Goal: Complete application form: Complete application form

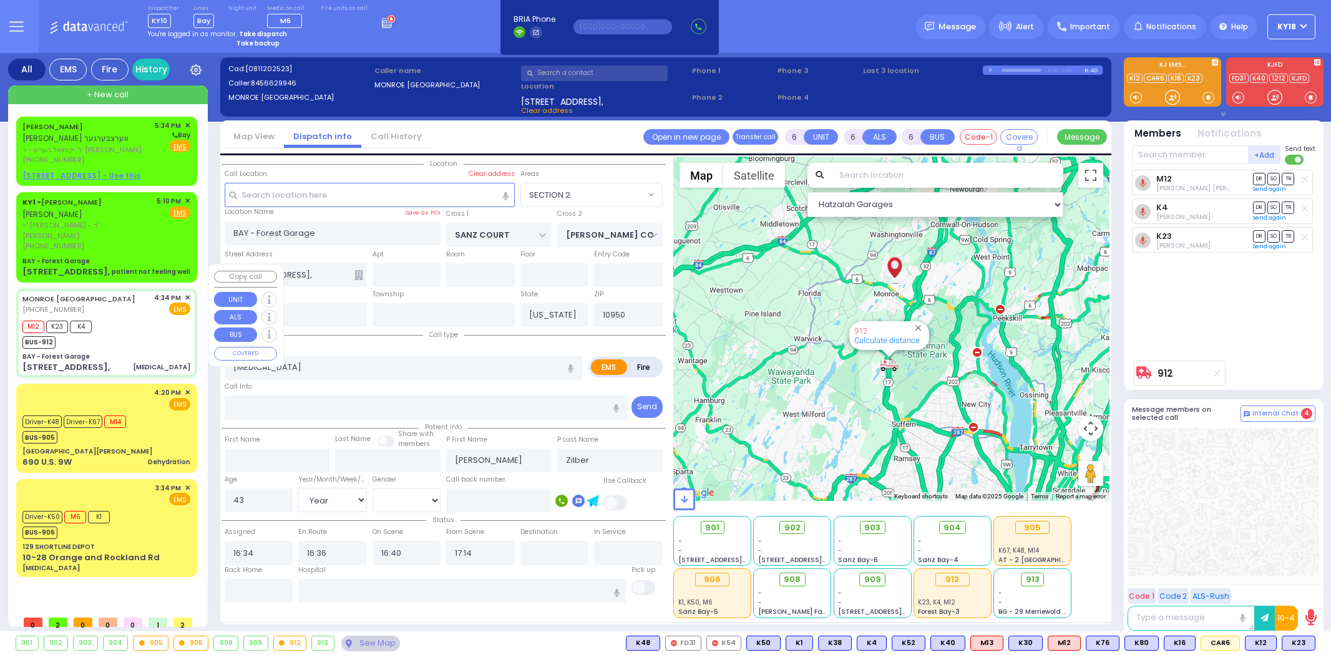
select select "SECTION 2"
select select "Year"
select select "[DEMOGRAPHIC_DATA]"
click at [112, 257] on div "BAY - Forest Garage" at bounding box center [106, 261] width 168 height 9
type input "2"
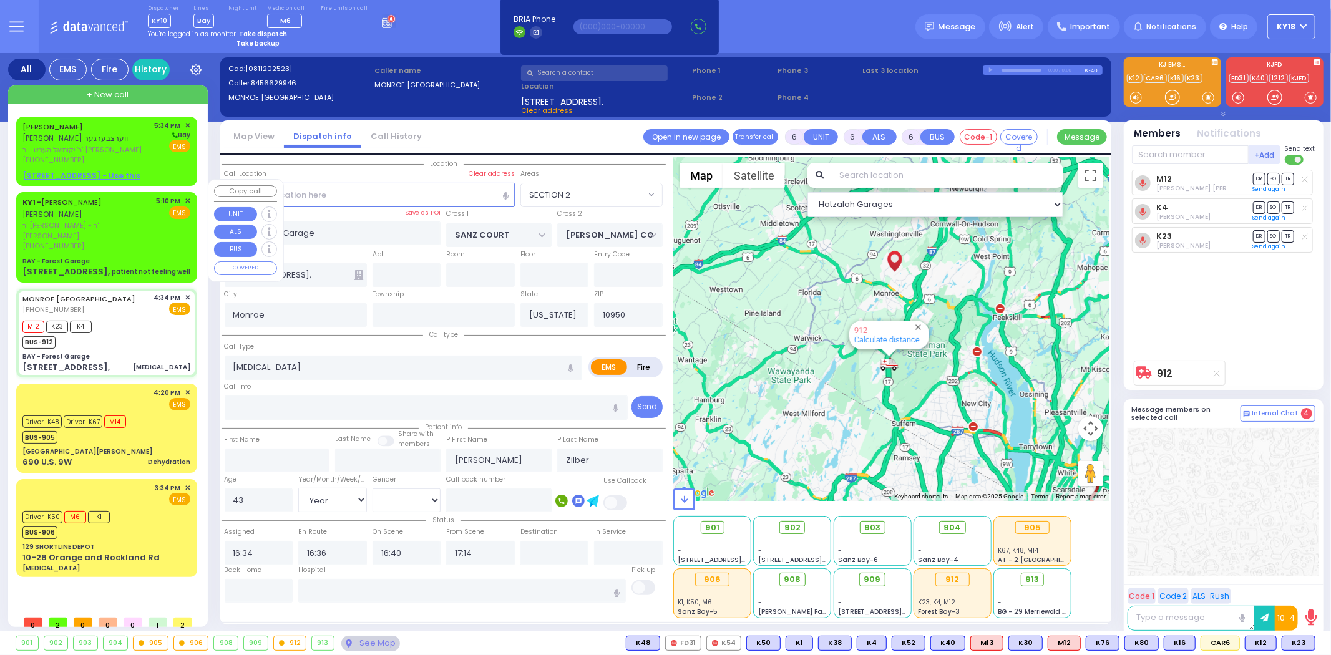
type input "1"
select select
type input "patient not feeling well"
radio input "true"
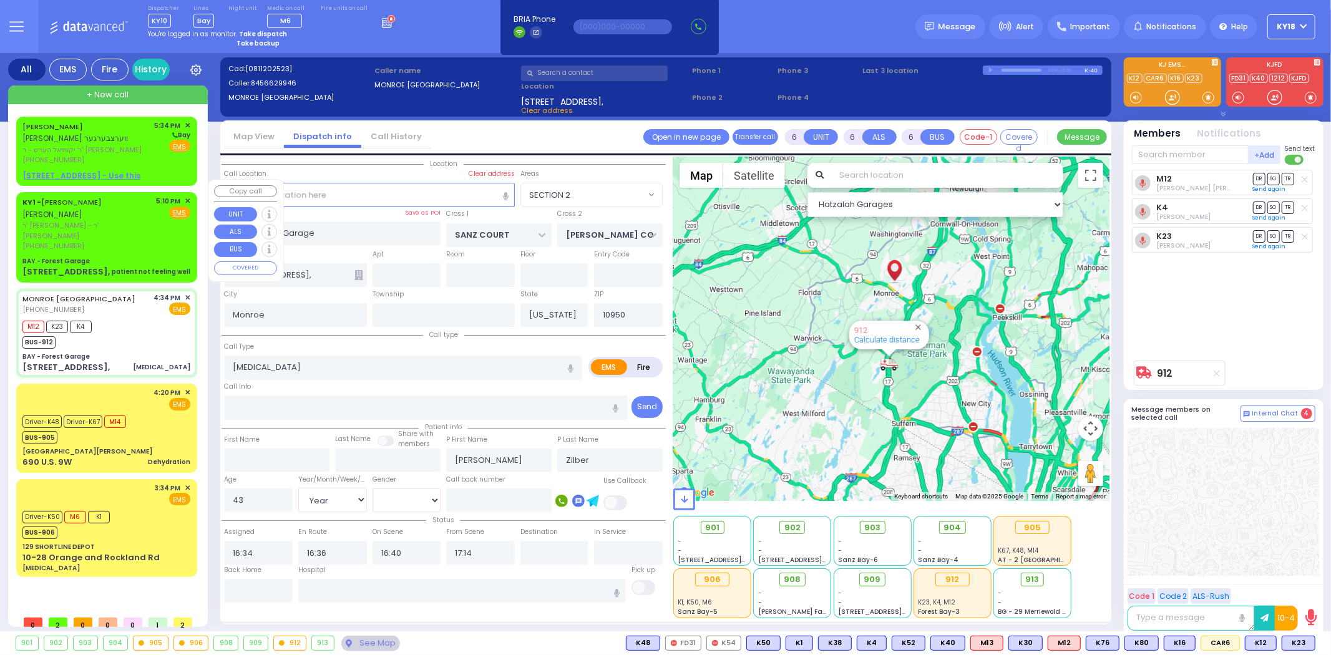
type input "[PERSON_NAME]"
select select
type input "17:10"
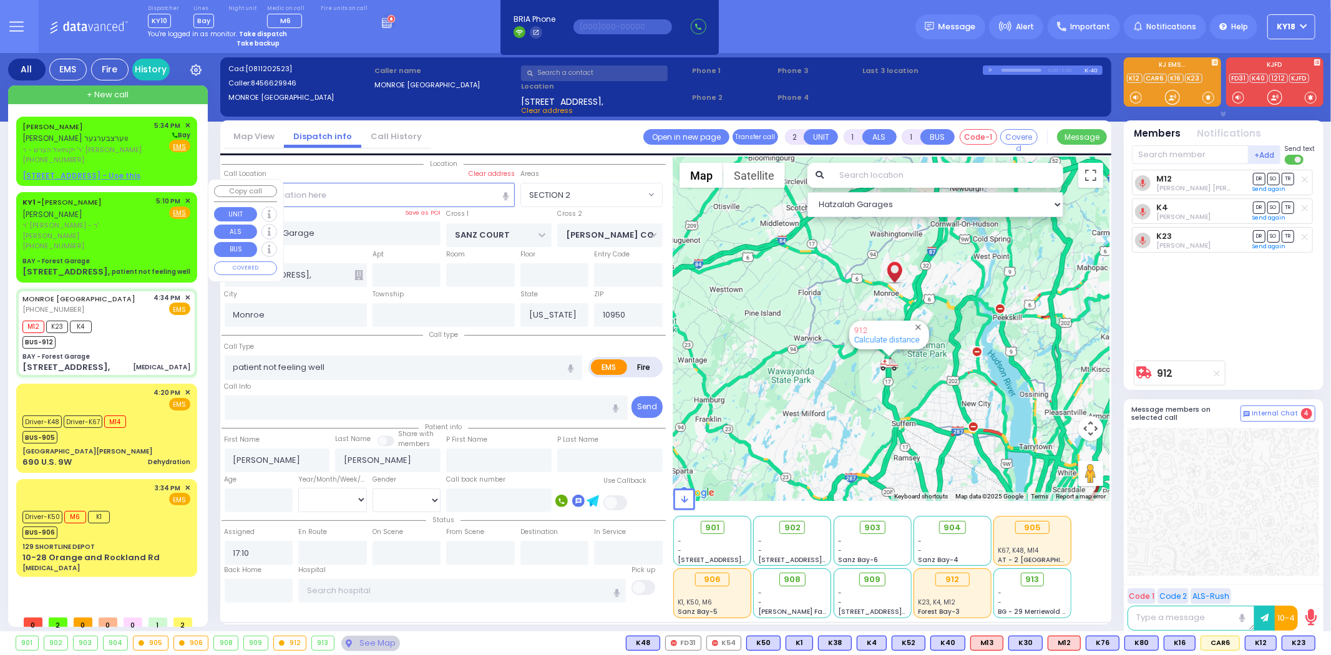
select select "Hatzalah Garages"
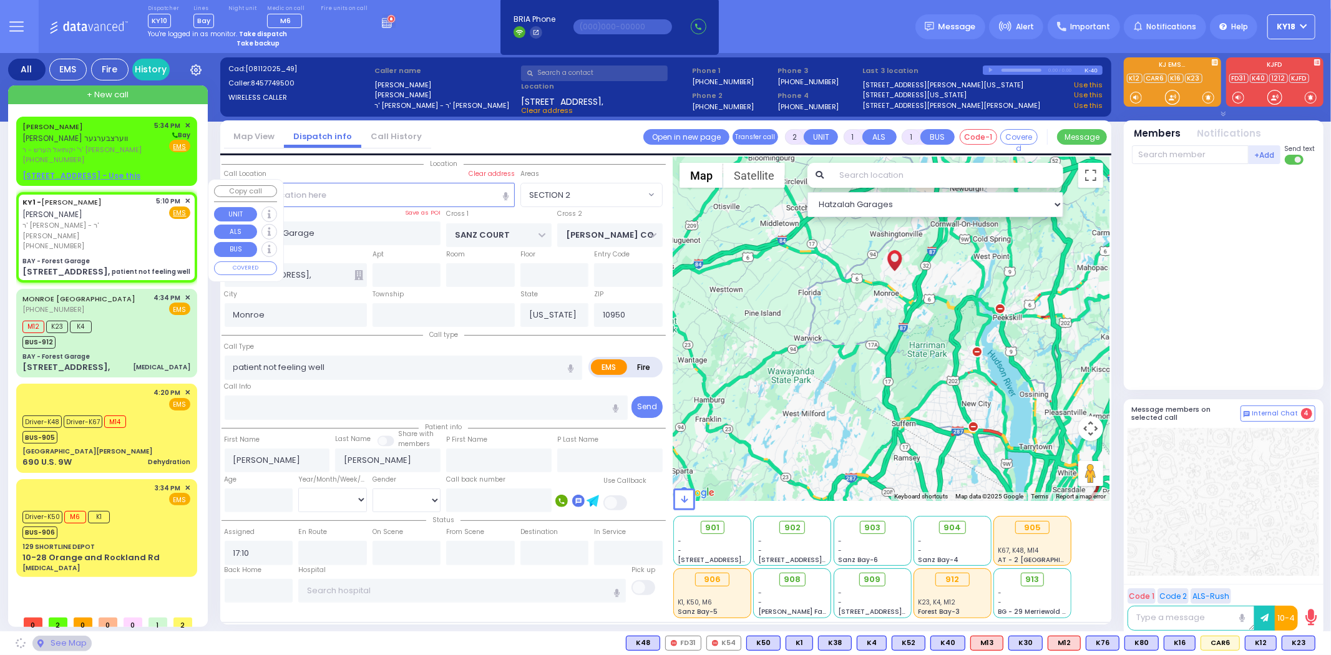
select select "SECTION 2"
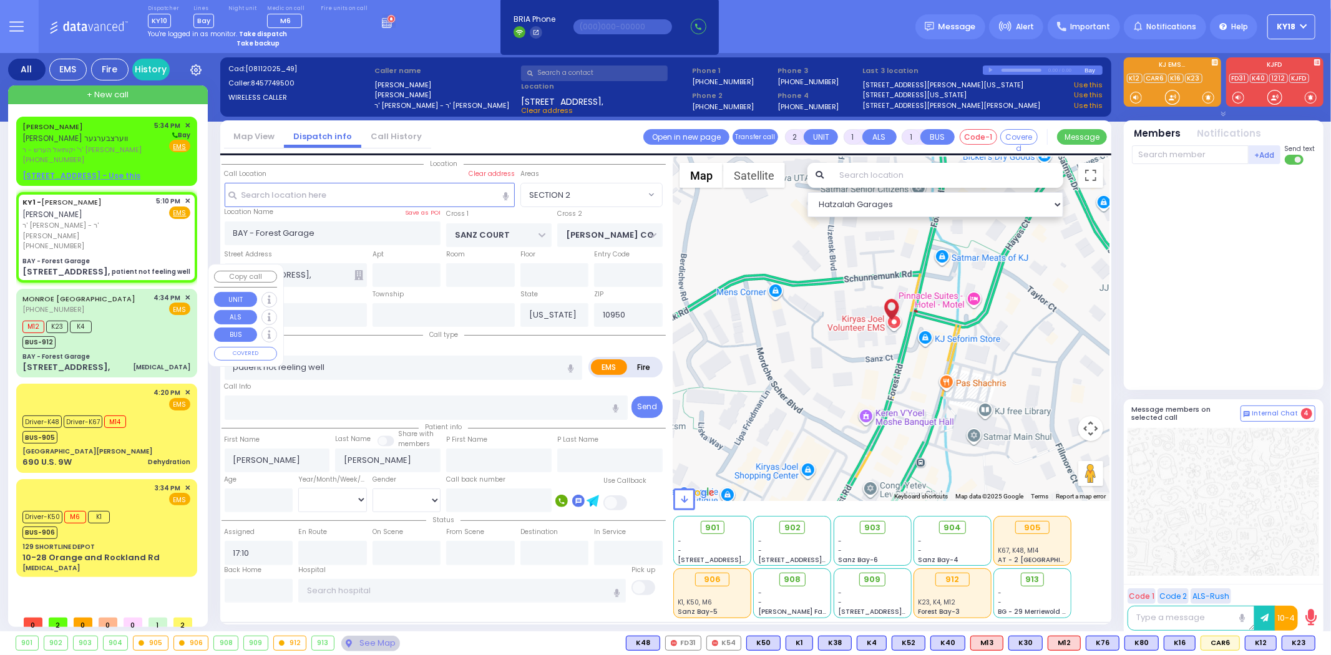
click at [124, 318] on div "M12 K23 K4 BUS-912" at bounding box center [106, 333] width 168 height 31
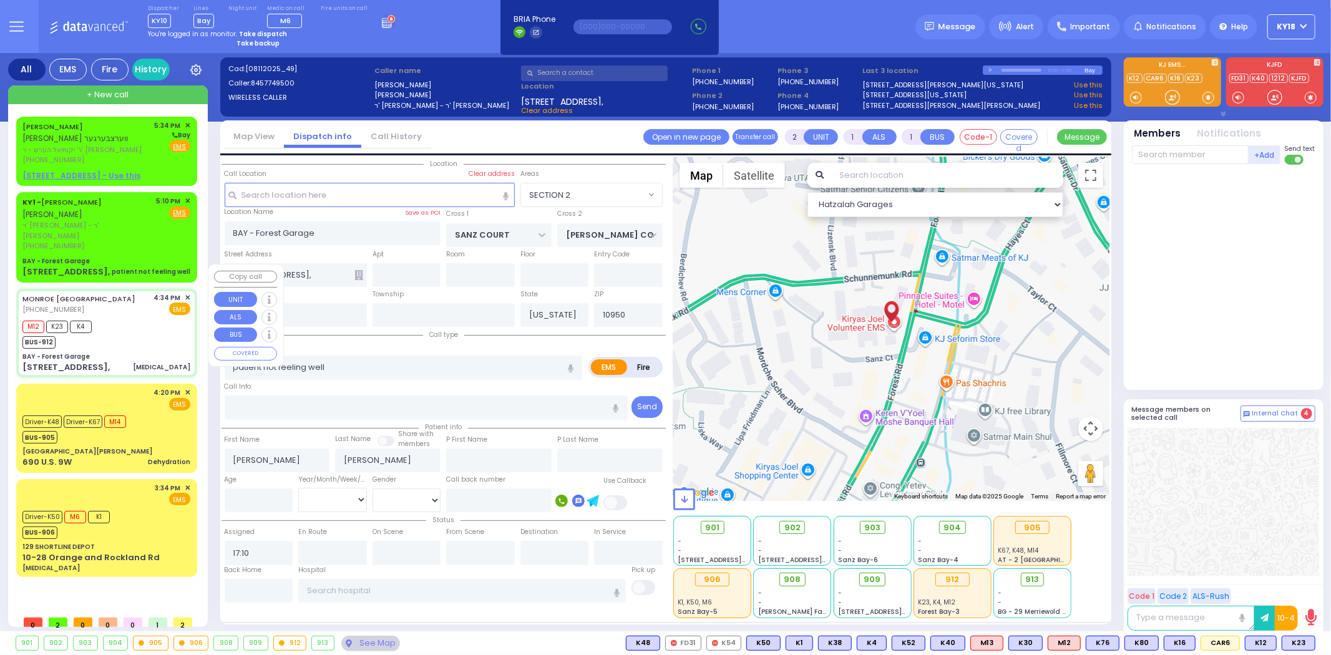
type input "6"
select select
type input "[MEDICAL_DATA]"
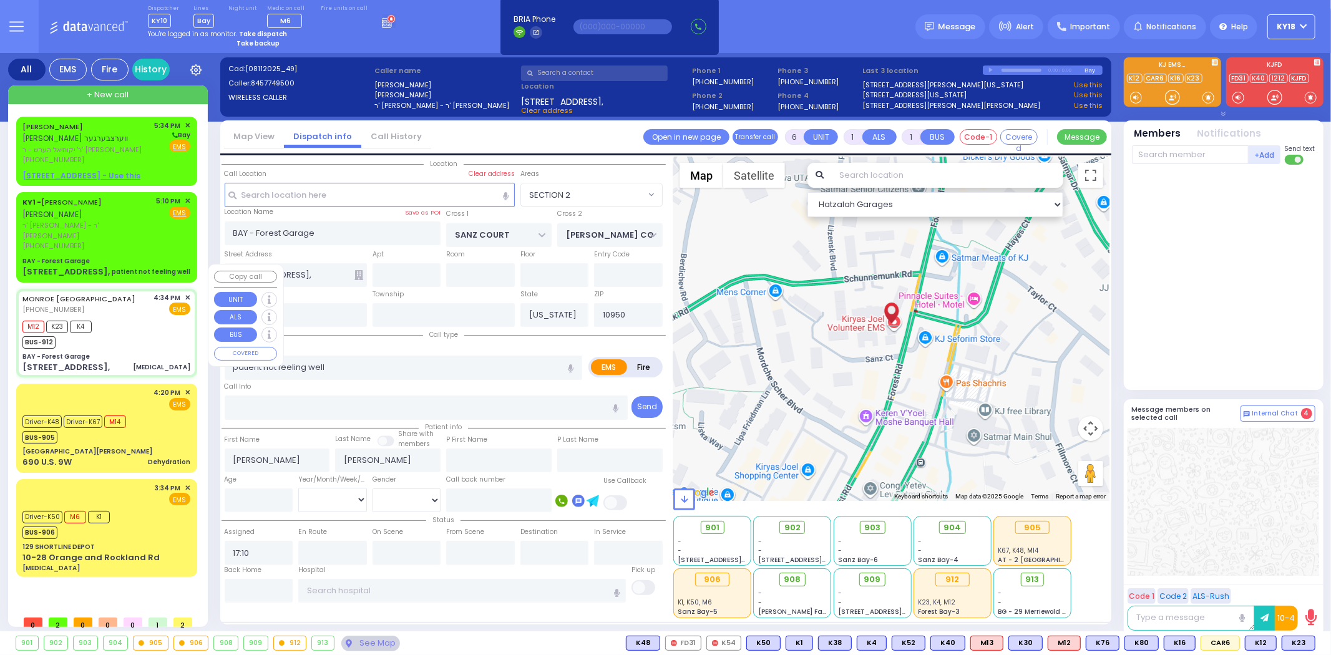
radio input "true"
type input "[PERSON_NAME]"
type input "Zilber"
type input "43"
select select "Year"
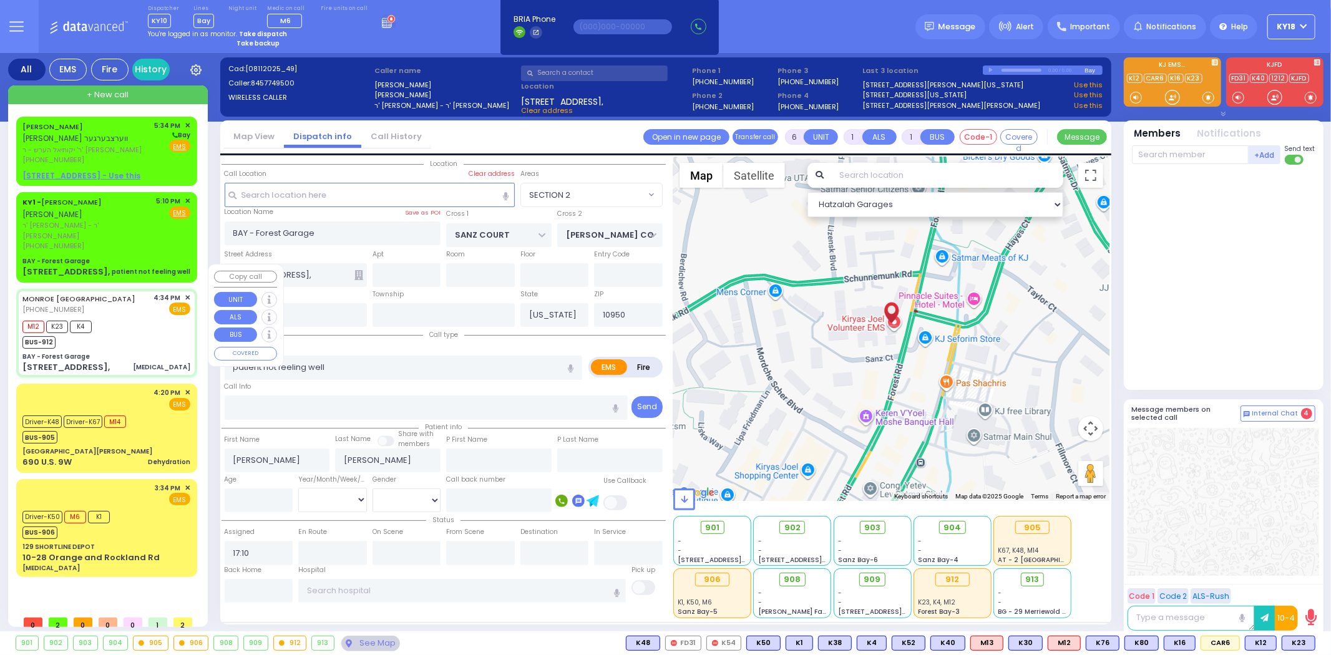
select select "[DEMOGRAPHIC_DATA]"
type input "16:34"
type input "16:36"
type input "16:40"
type input "17:14"
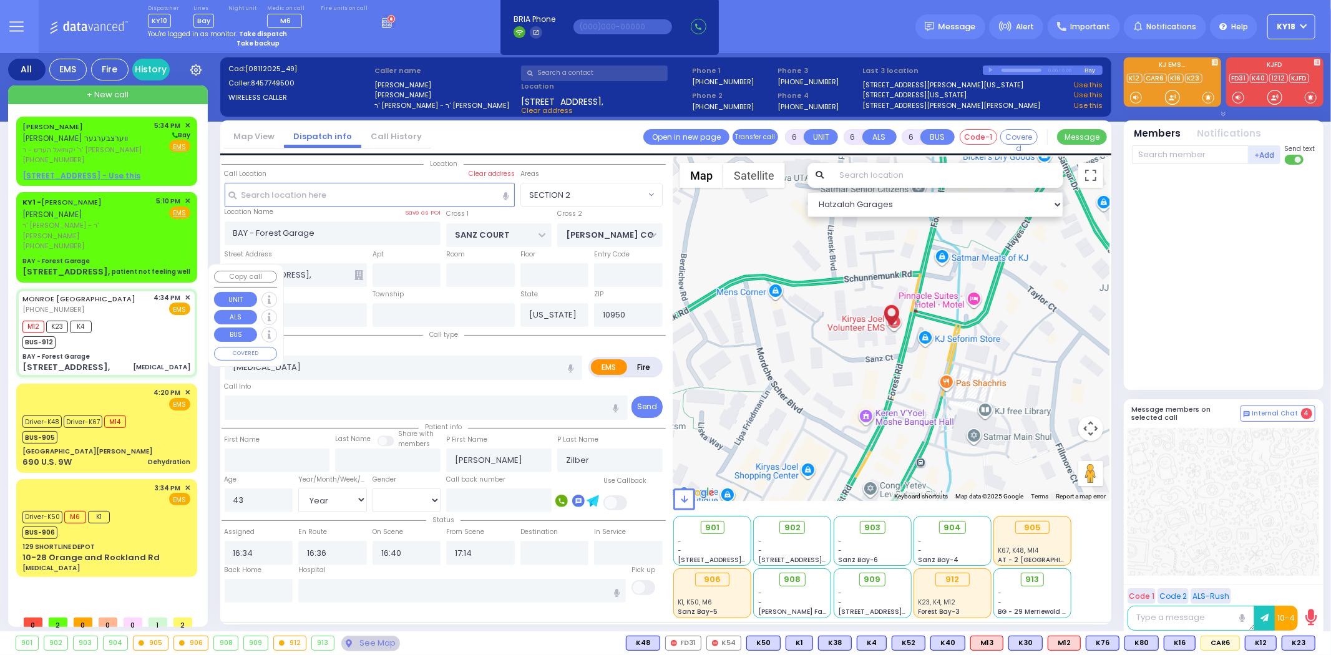
select select "SECTION 2"
select select "Hatzalah Garages"
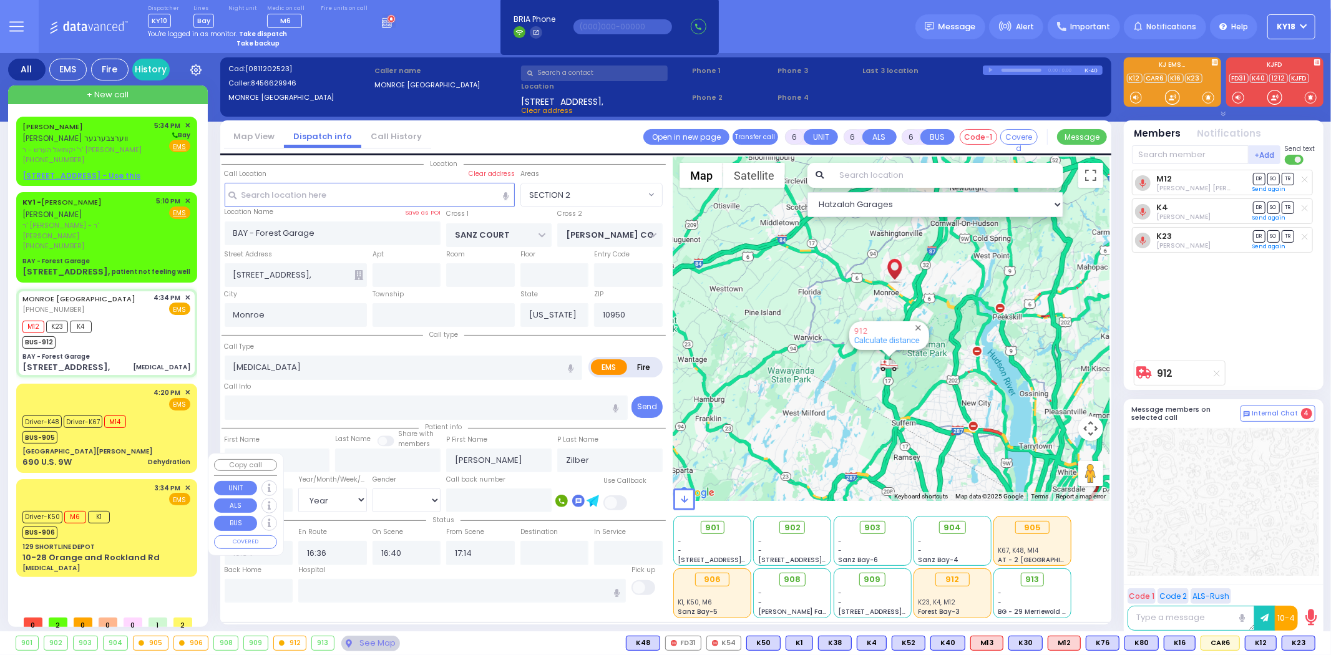
click at [146, 508] on div "Driver-K50 M6 K1 BUS-906" at bounding box center [106, 523] width 168 height 31
select select
type input "[MEDICAL_DATA]"
radio input "true"
type input "[PERSON_NAME]"
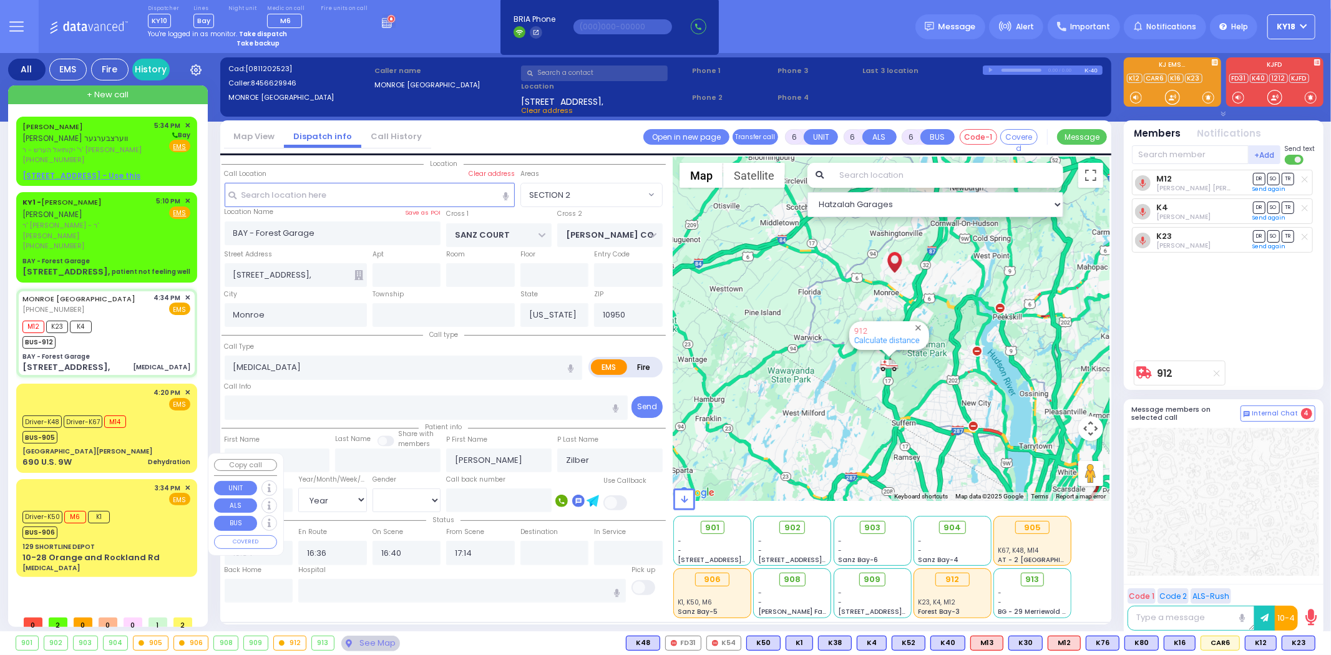
type input "[PERSON_NAME]"
type input "4"
select select "Year"
select select "[DEMOGRAPHIC_DATA]"
type input "15:34"
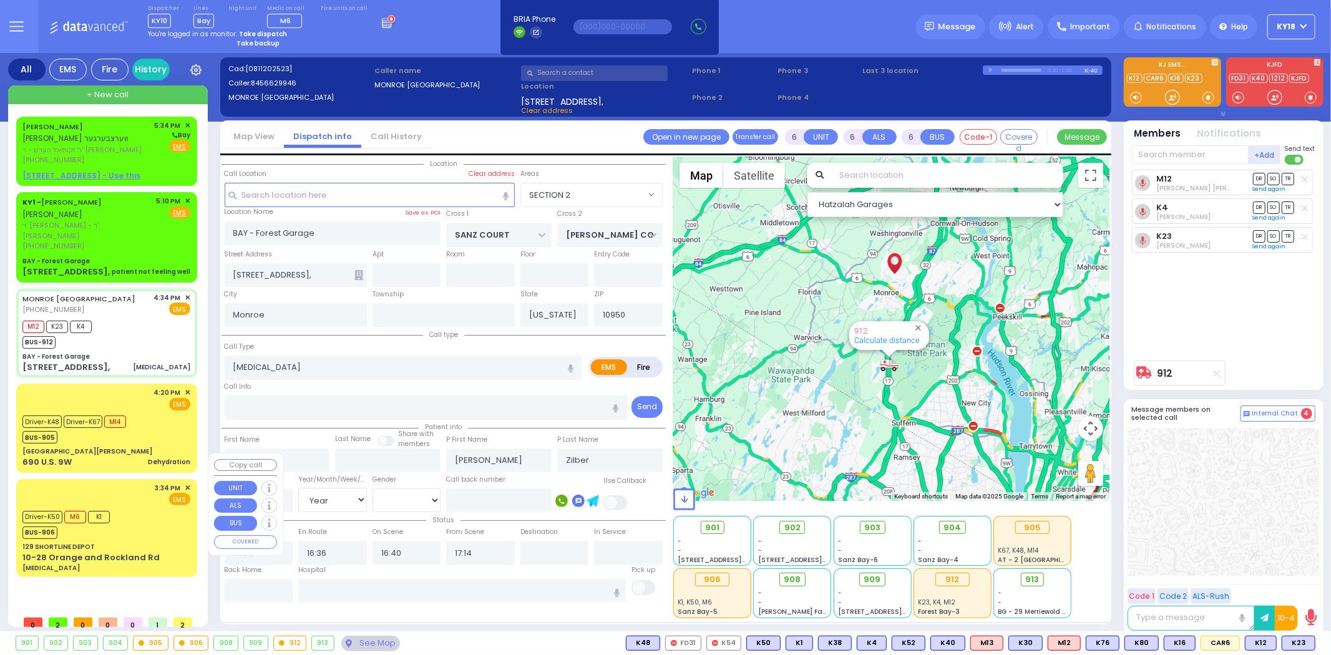
type input "15:35"
type input "15:40"
type input "15:50"
type input "16:55"
type input "17:05"
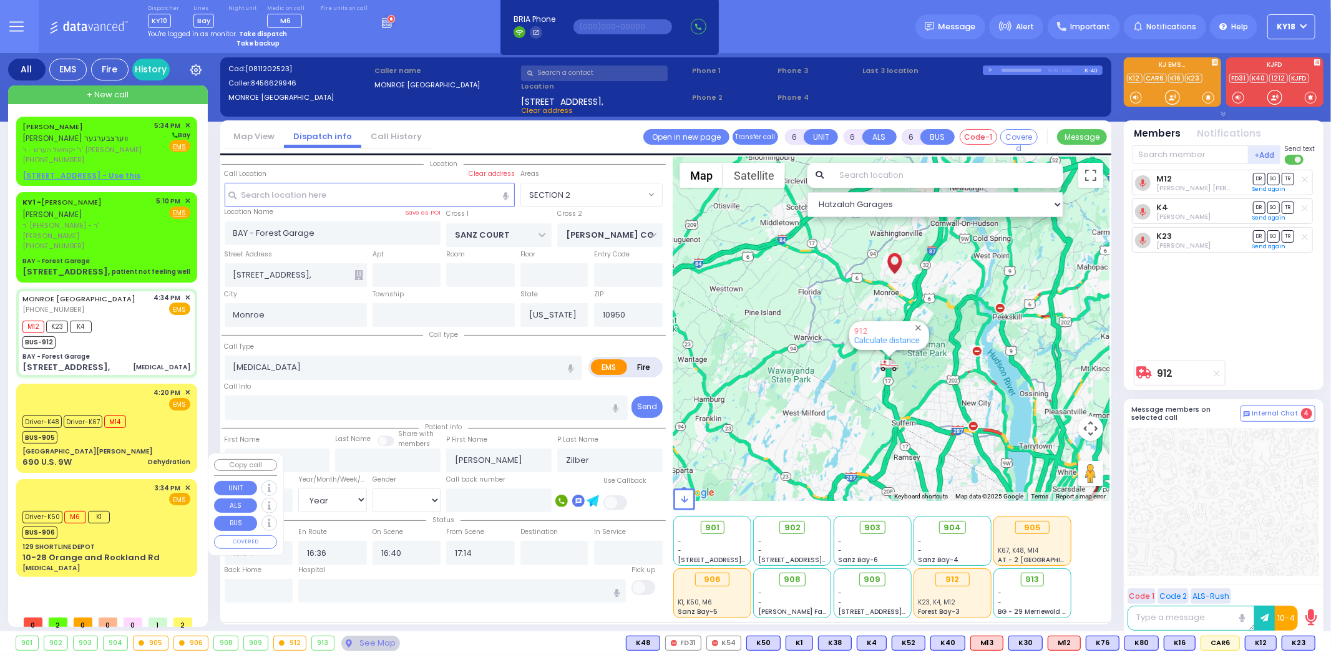
type input "[US_STATE][GEOGRAPHIC_DATA]- [GEOGRAPHIC_DATA] [STREET_ADDRESS][US_STATE]"
select select "Hatzalah Garages"
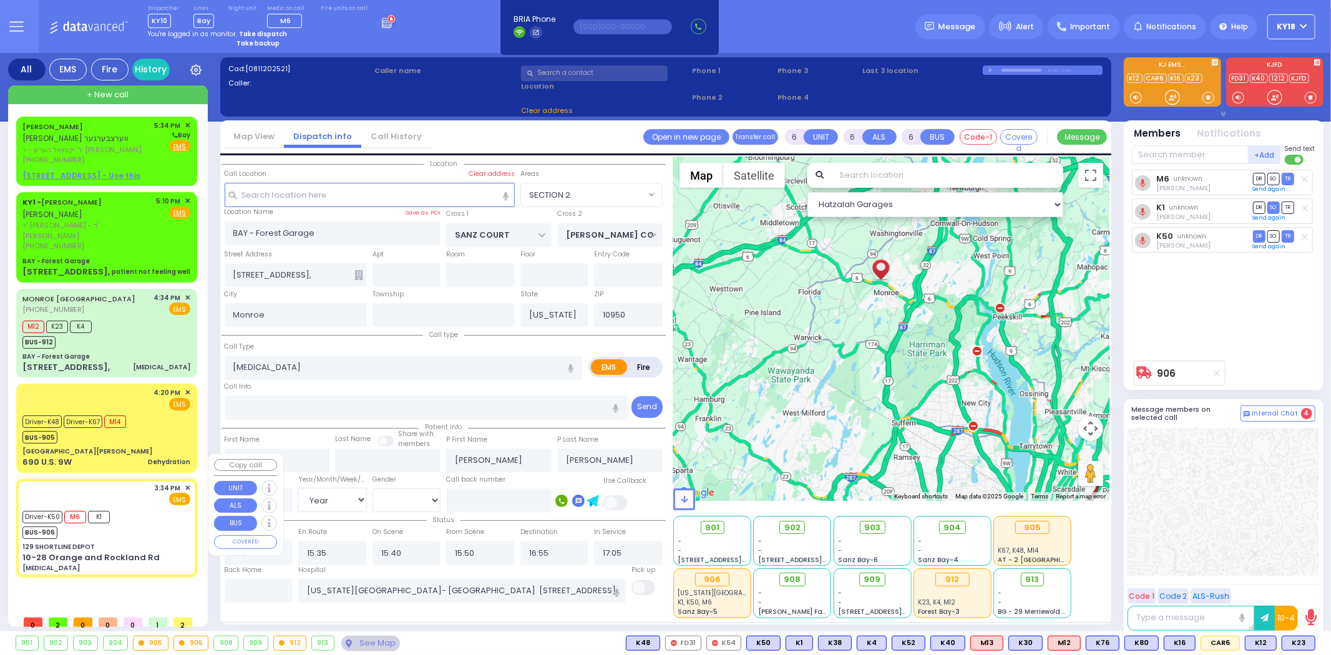
type input "129 SHORTLINE DEPOT"
type input "10-28 Orange and Rockland Rd"
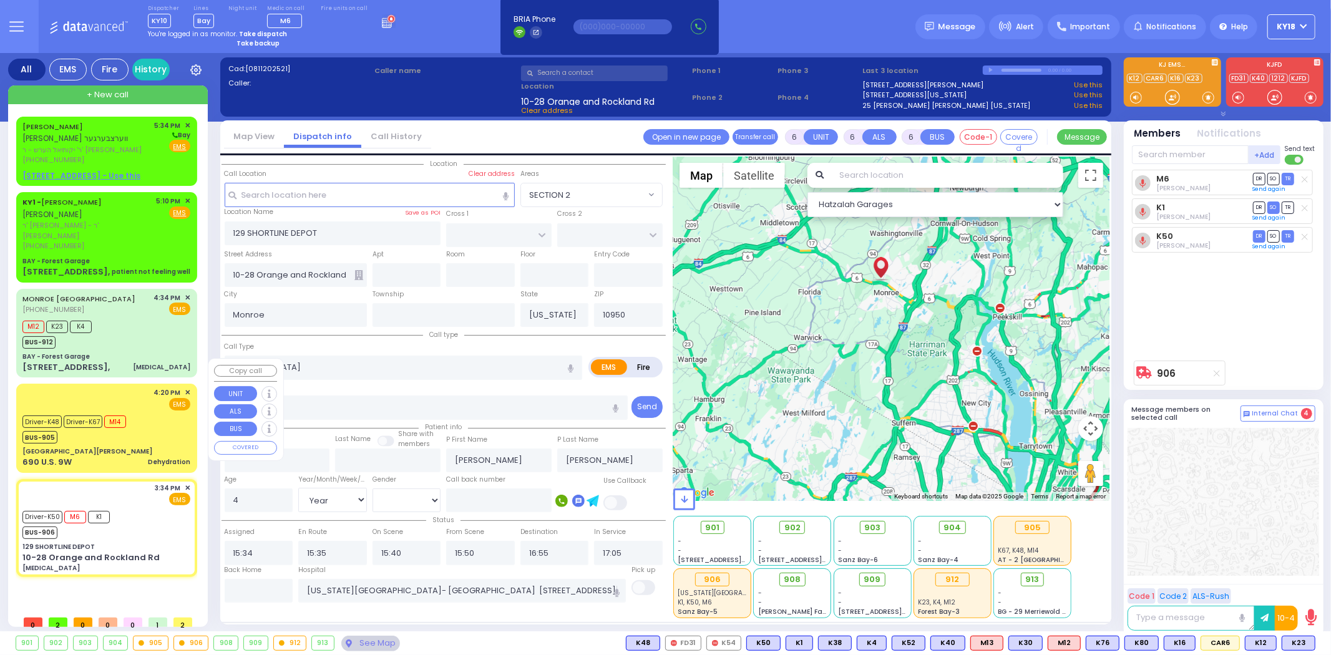
click at [144, 447] on div "[GEOGRAPHIC_DATA][PERSON_NAME]" at bounding box center [106, 451] width 168 height 9
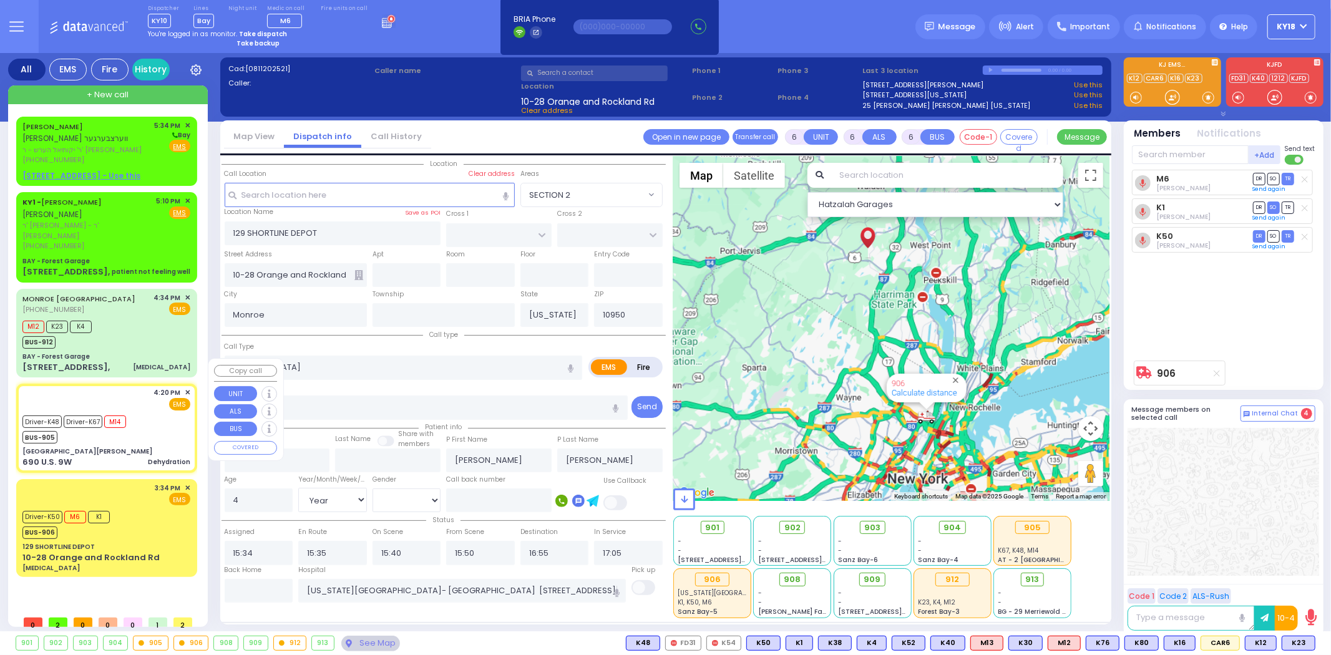
select select
type input "Dehydration"
radio input "true"
type input "[PERSON_NAME]"
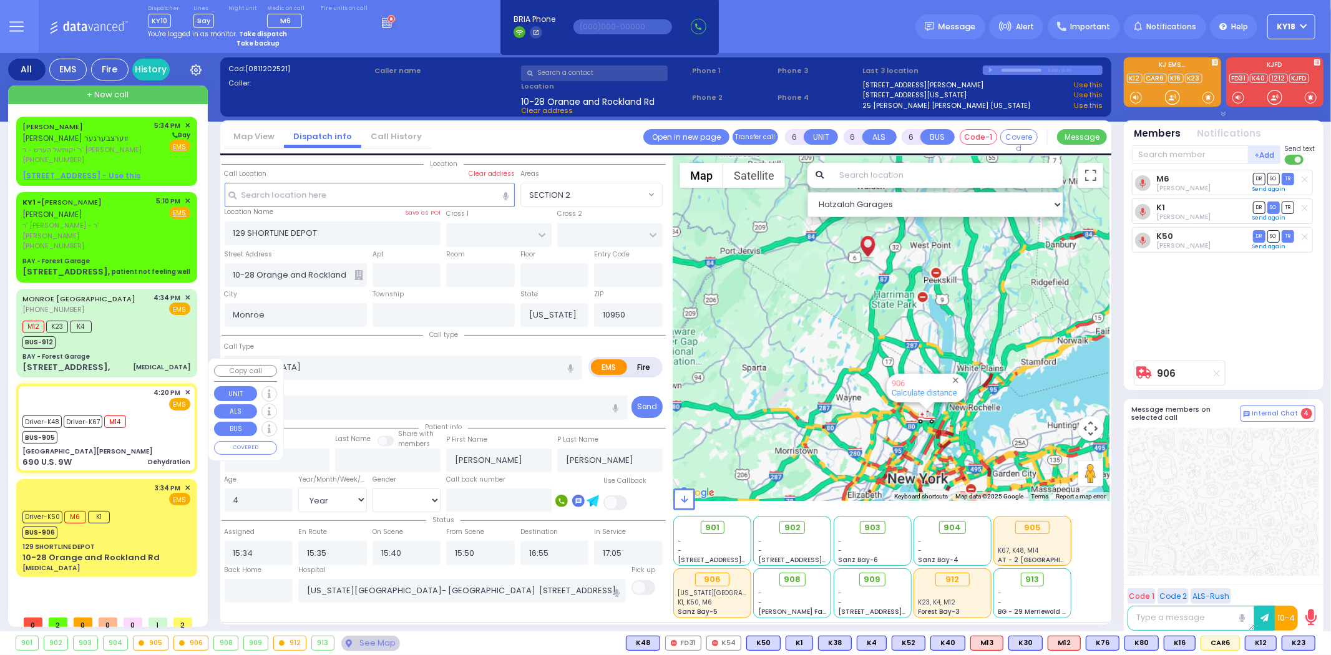
type input "41"
select select "Year"
select select "[DEMOGRAPHIC_DATA]"
type input "16:20"
type input "16:21"
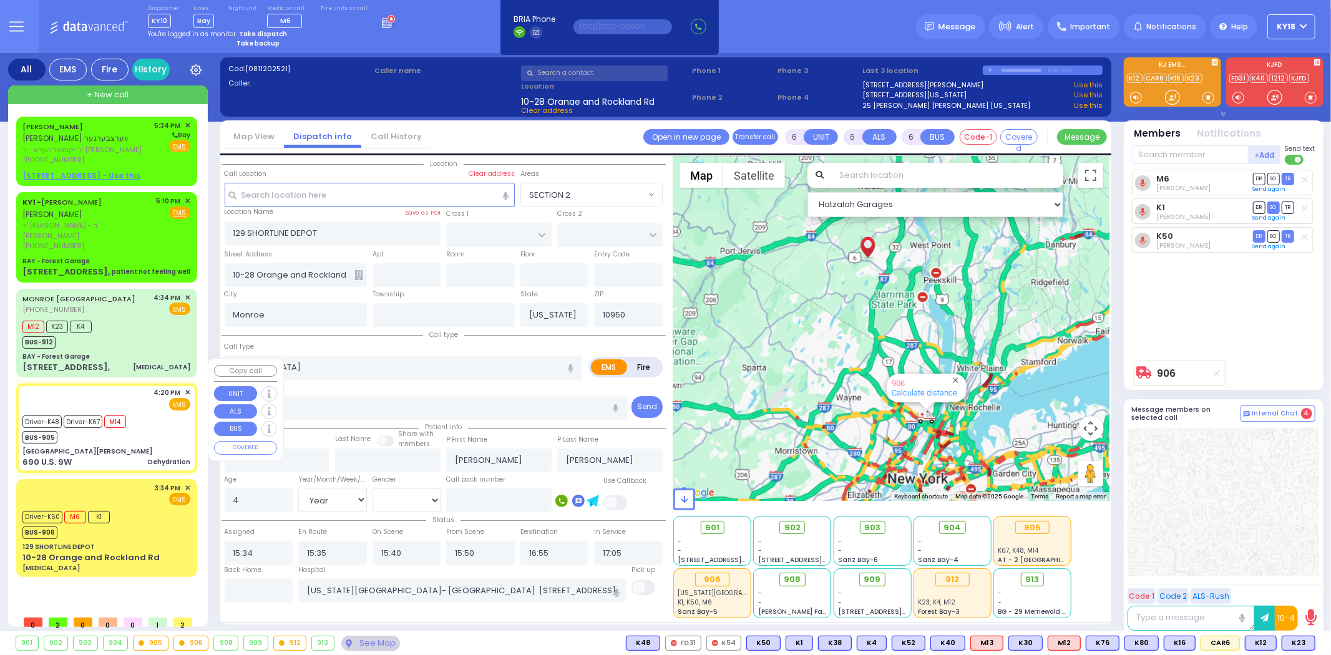
type input "16:26"
select select "Hatzalah Garages"
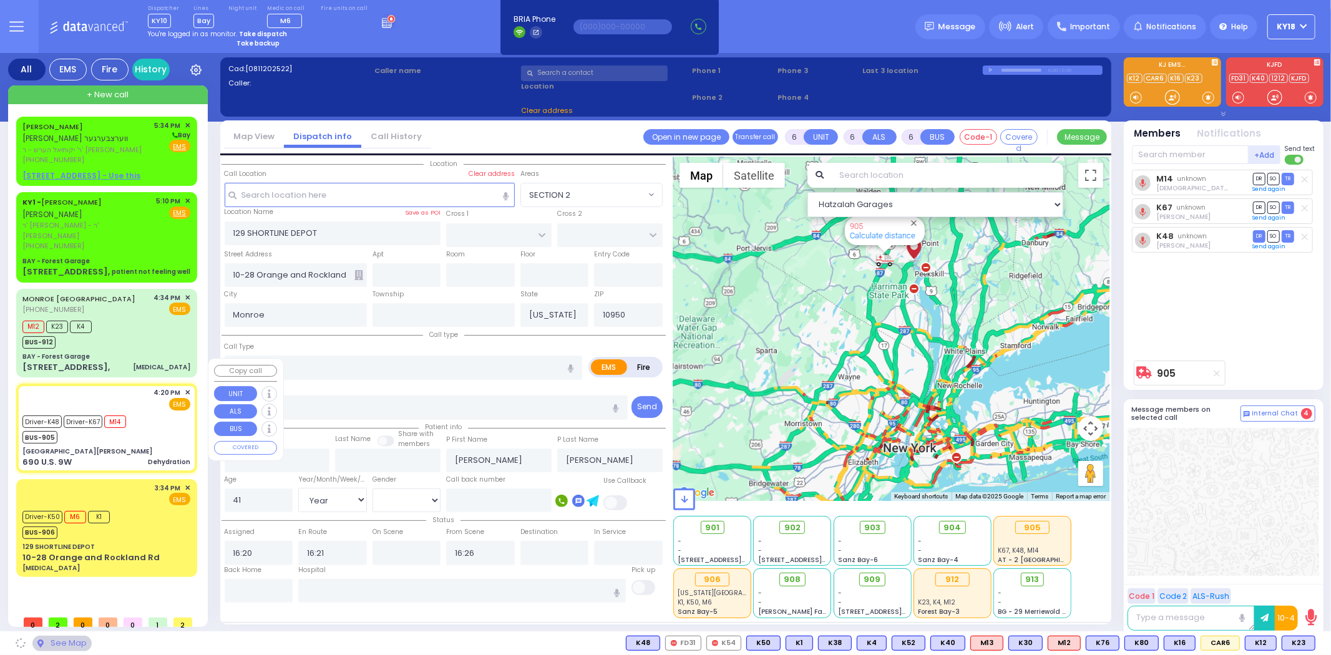
type input "[GEOGRAPHIC_DATA][PERSON_NAME]"
type input "FIREFIGHTERS MEMORIAL DR"
type input "BEAR MOUNTAIN TRAFFIC CIRCLE"
type input "690 U.S. 9W"
type input "[GEOGRAPHIC_DATA]"
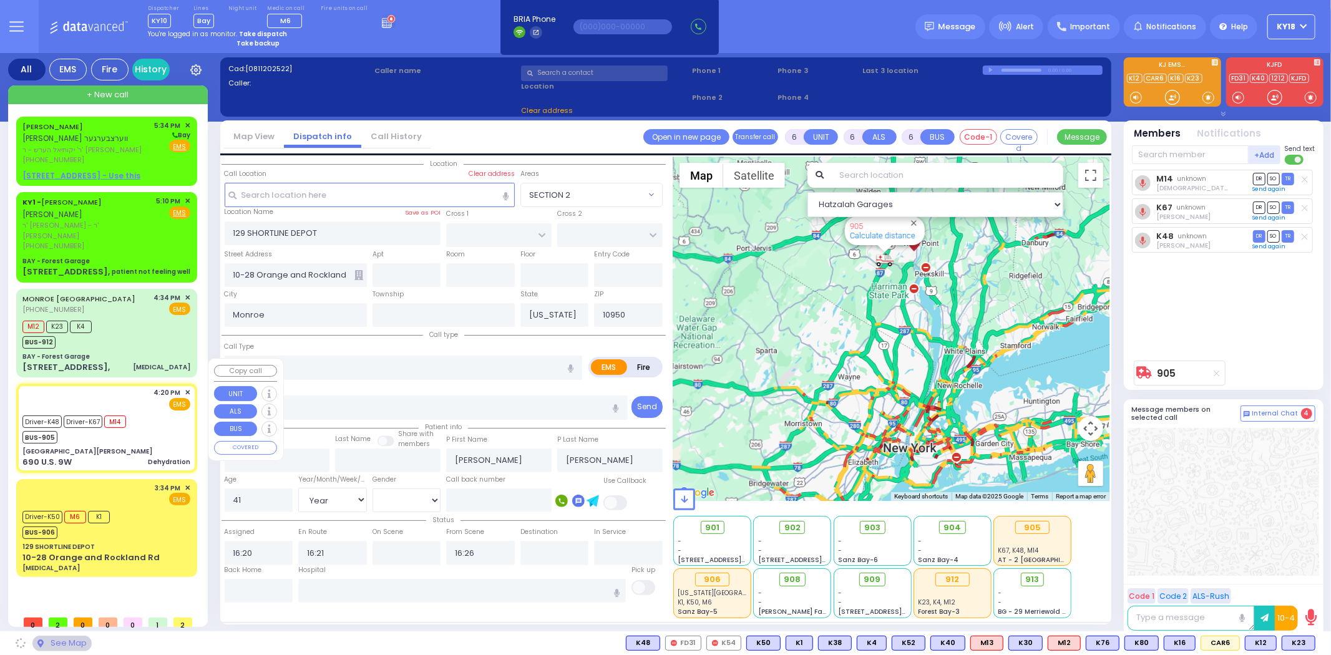
type input "10928"
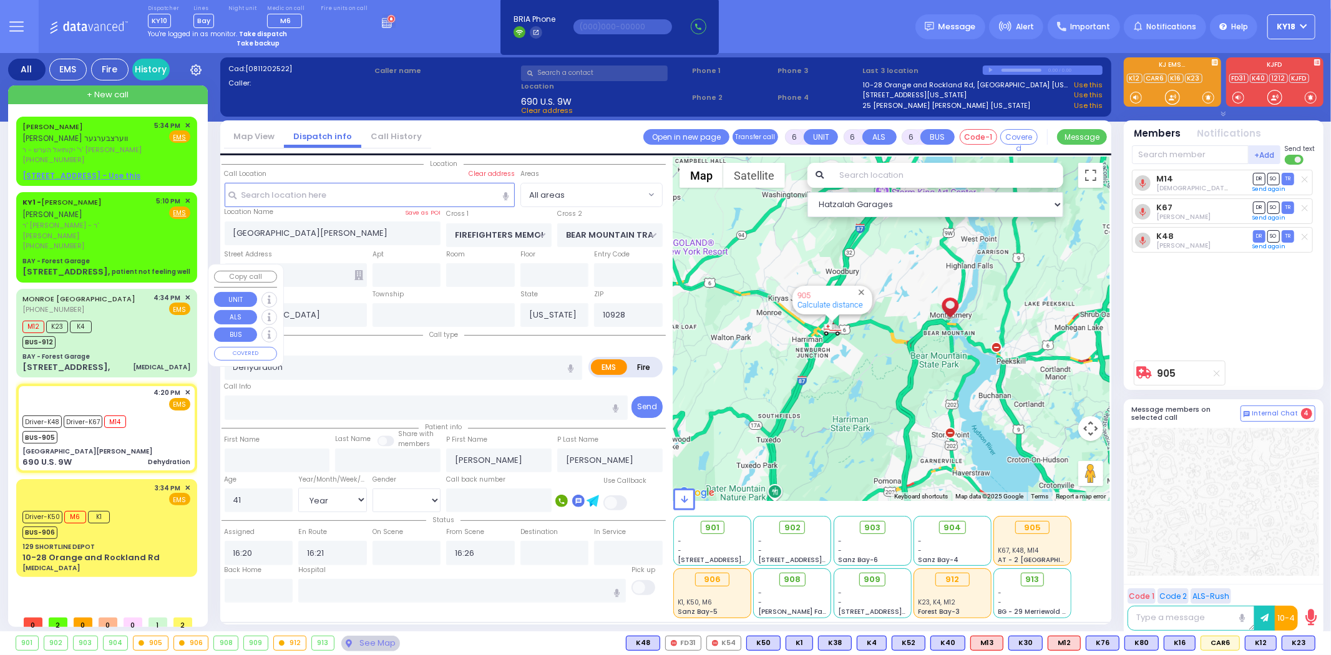
click at [127, 352] on div "BAY - Forest Garage" at bounding box center [106, 356] width 168 height 9
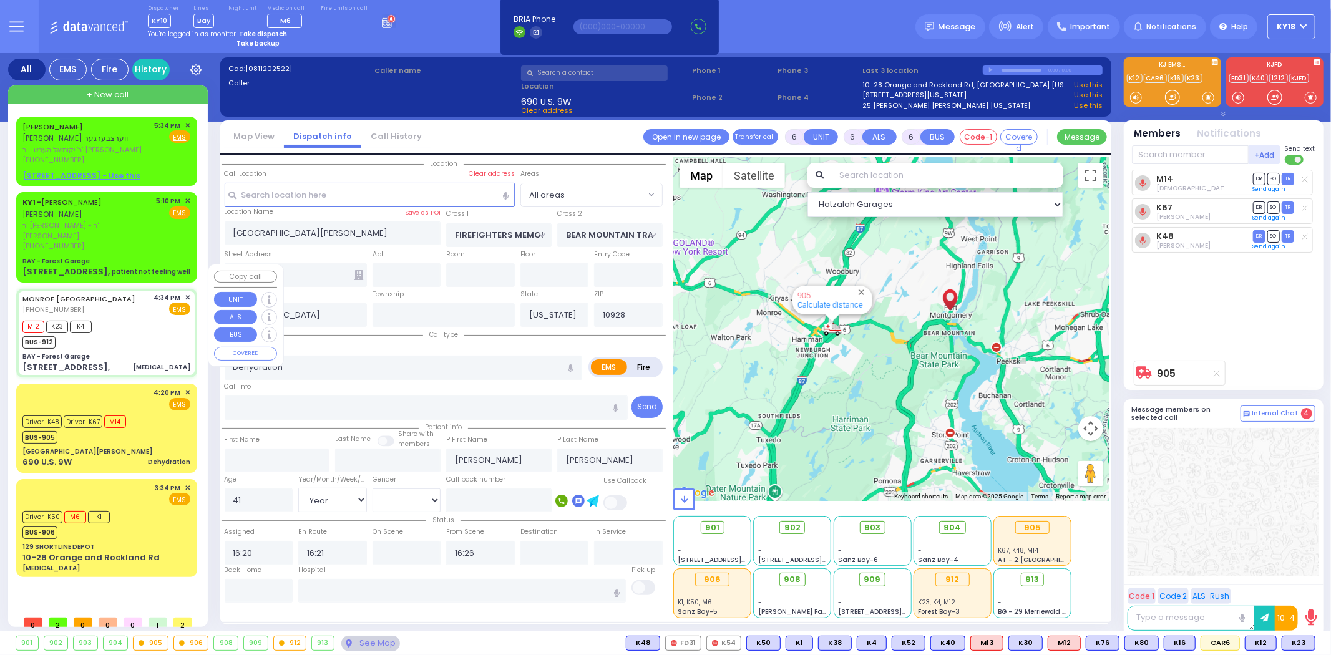
select select
type input "[MEDICAL_DATA]"
radio input "true"
type input "[PERSON_NAME]"
type input "Zilber"
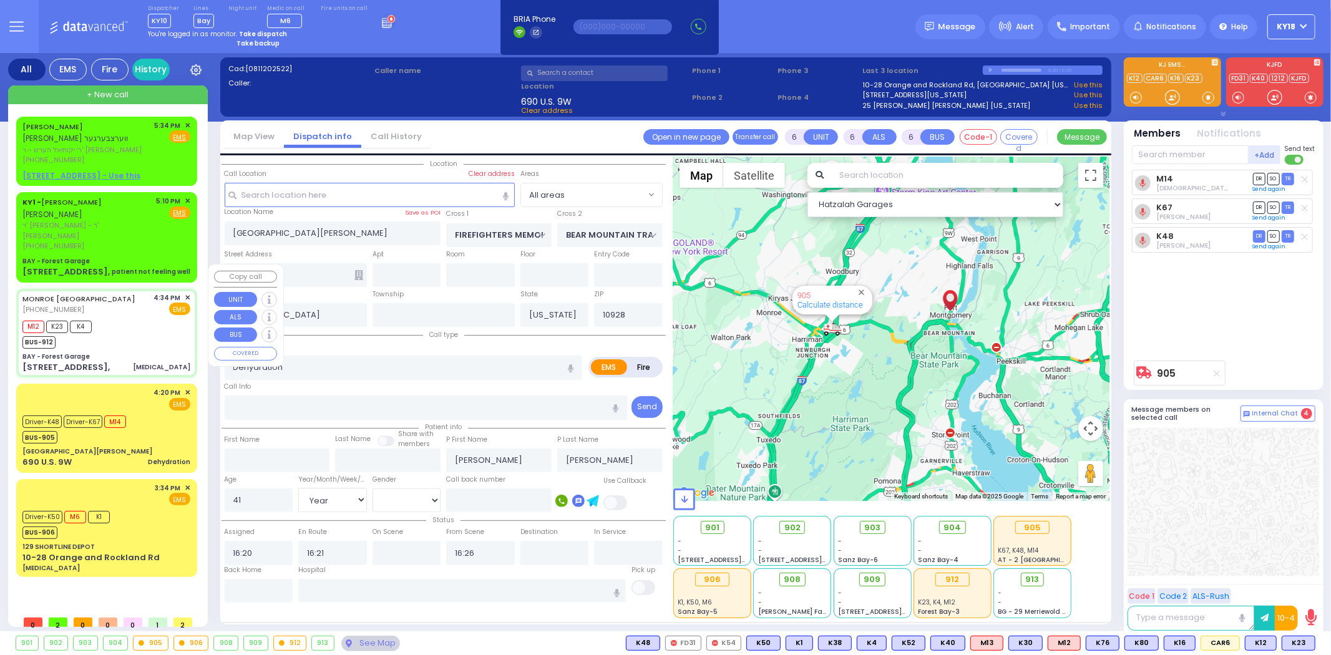
type input "43"
select select "Year"
select select "[DEMOGRAPHIC_DATA]"
type input "16:34"
type input "16:36"
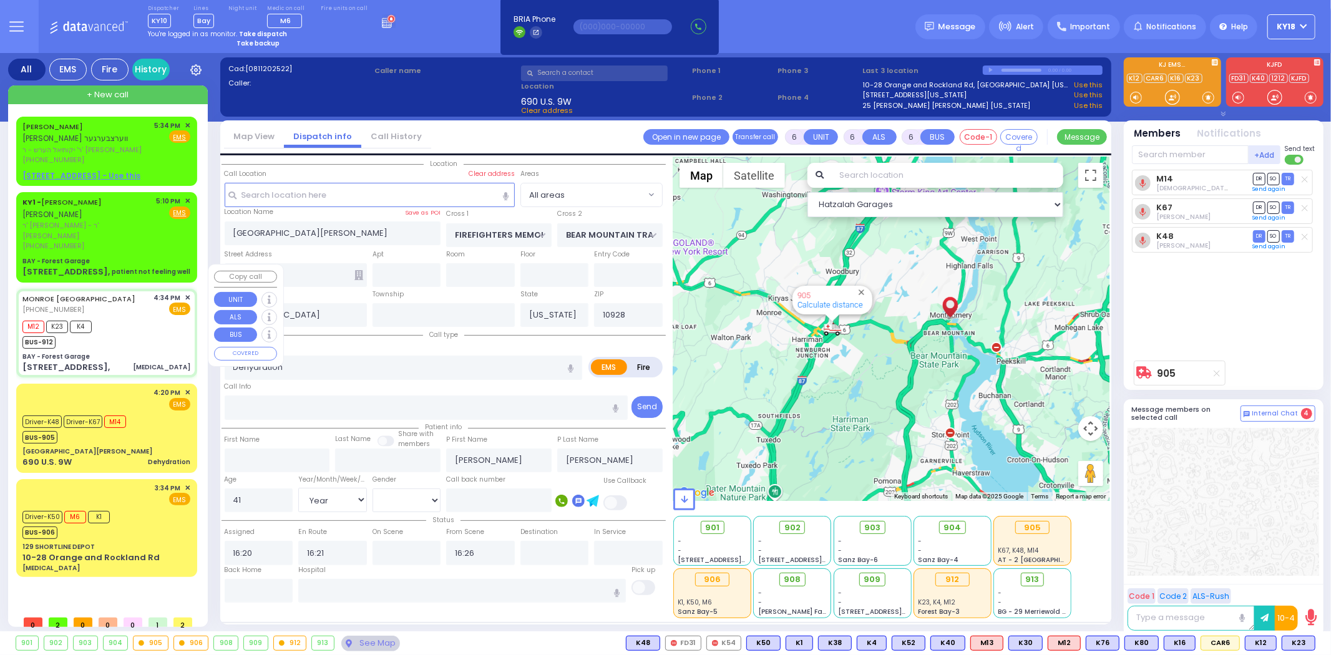
type input "16:40"
type input "17:14"
type input "BAY - Forest Garage"
type input "SANZ COURT"
type input "[PERSON_NAME] COURT"
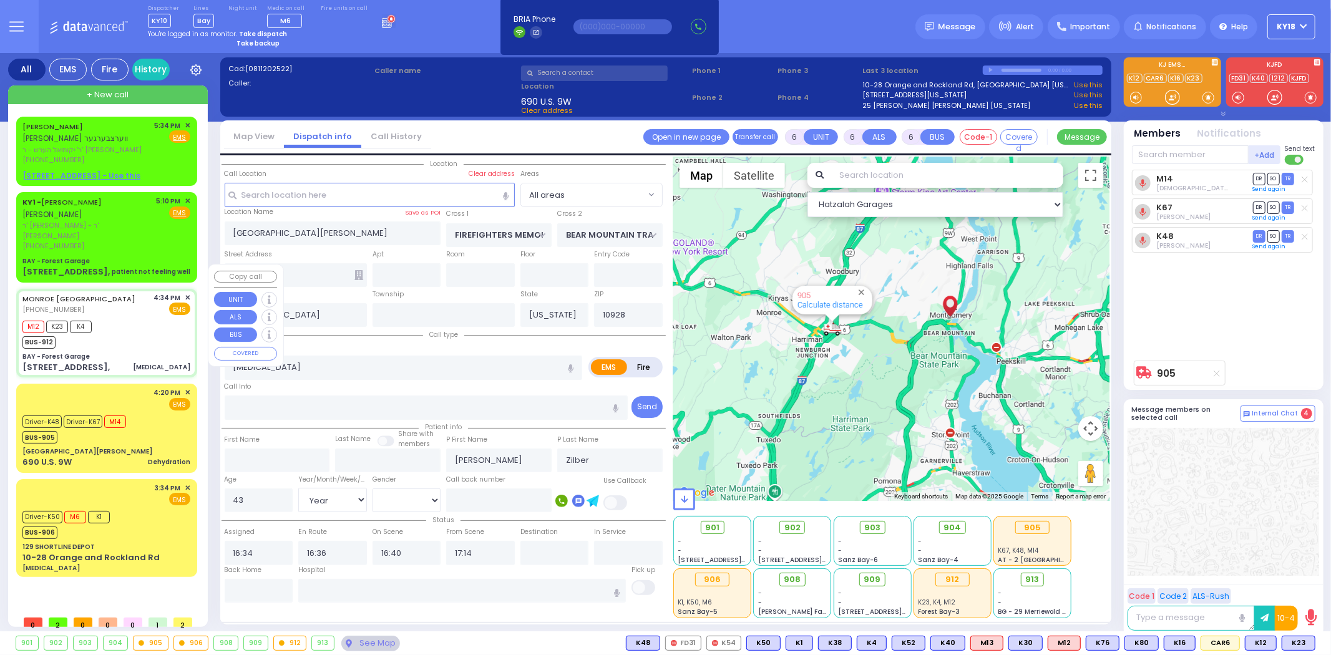
type input "[STREET_ADDRESS],"
type input "Monroe"
type input "10950"
select select "SECTION 2"
select select "Hatzalah Garages"
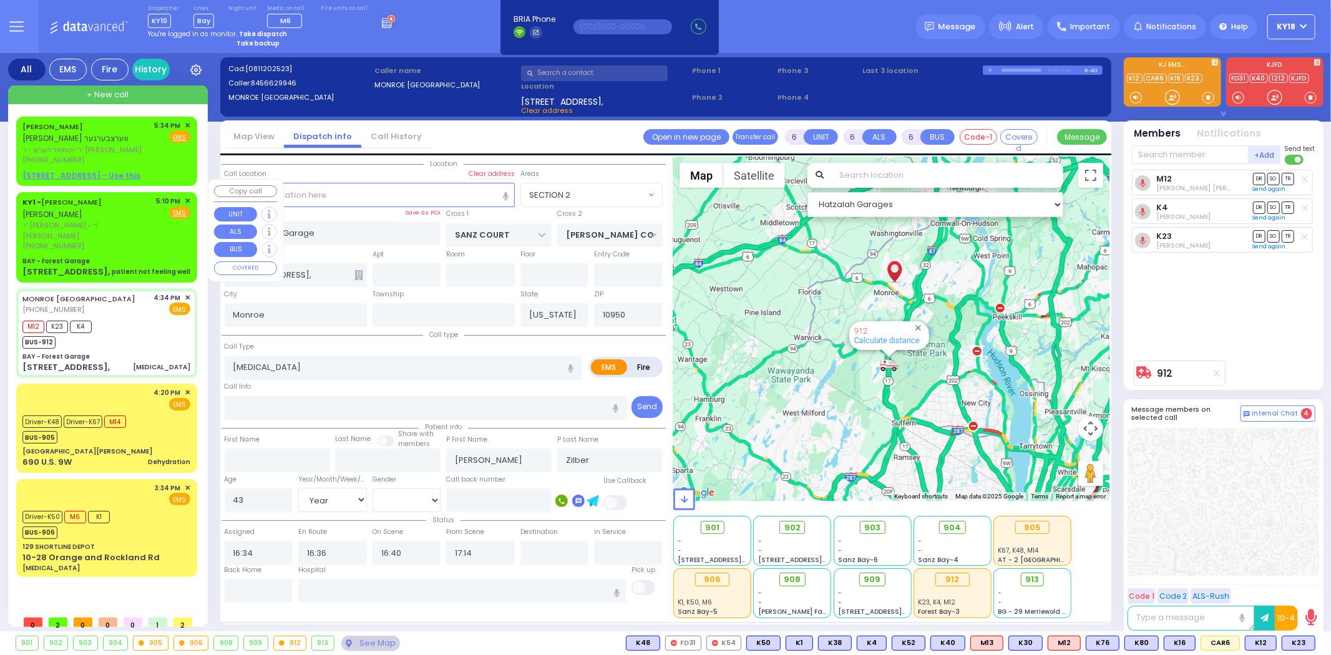
click at [147, 257] on div "BAY - Forest Garage" at bounding box center [106, 261] width 168 height 9
type input "2"
type input "1"
select select
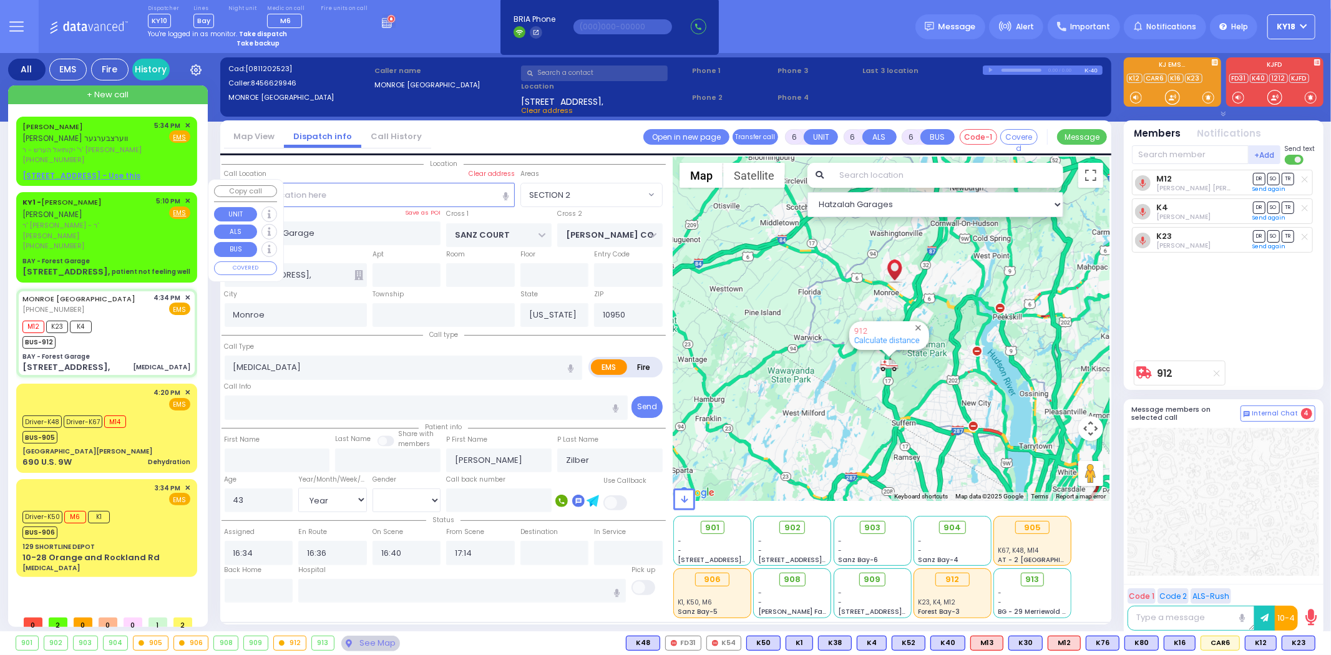
type input "patient not feeling well"
radio input "true"
type input "[PERSON_NAME]"
select select
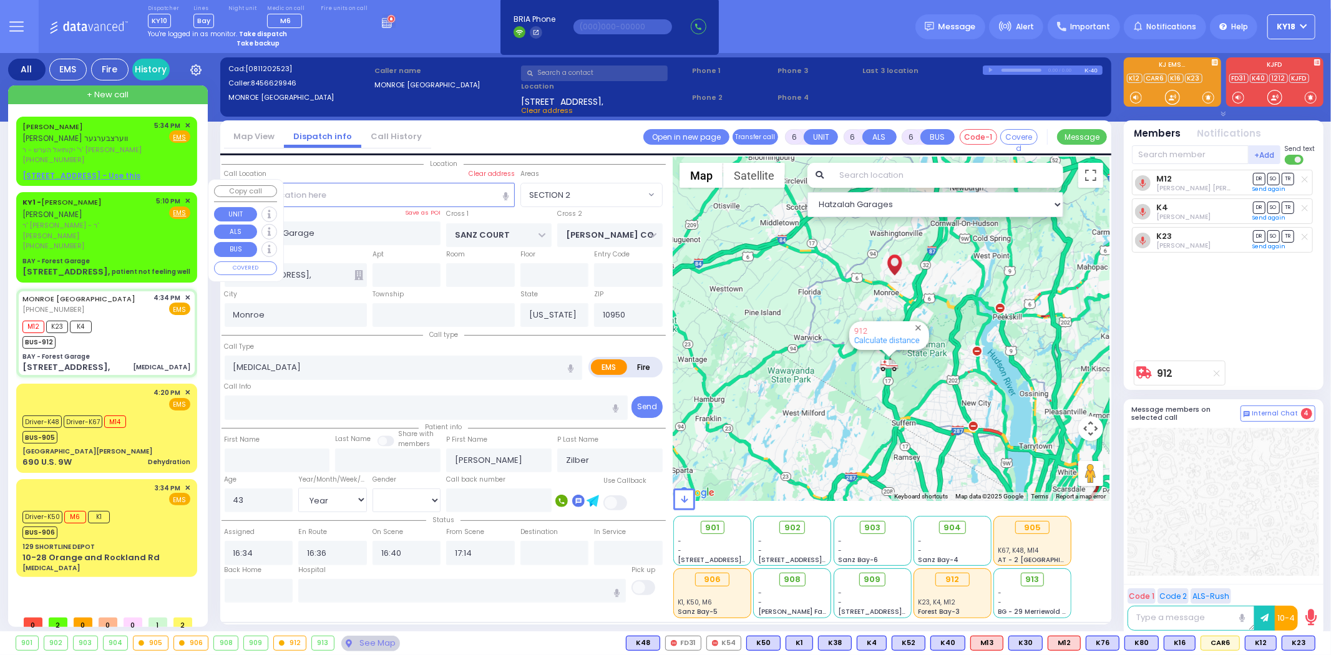
select select
type input "17:10"
select select "SECTION 2"
select select "Hatzalah Garages"
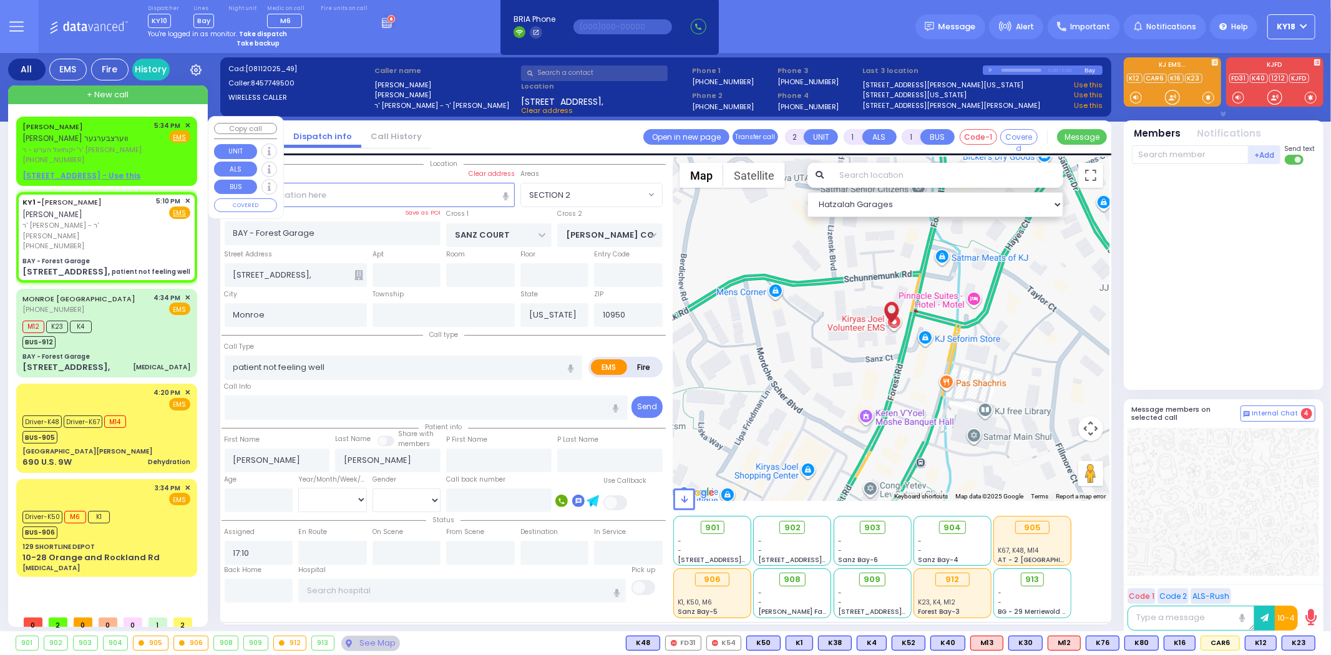
click at [160, 155] on div "[PERSON_NAME] [PERSON_NAME] ווערצבערגער ר' יקותיאל הערש - ר' [PERSON_NAME] [PHO…" at bounding box center [107, 152] width 176 height 66
select select
radio input "true"
type input "[PERSON_NAME]"
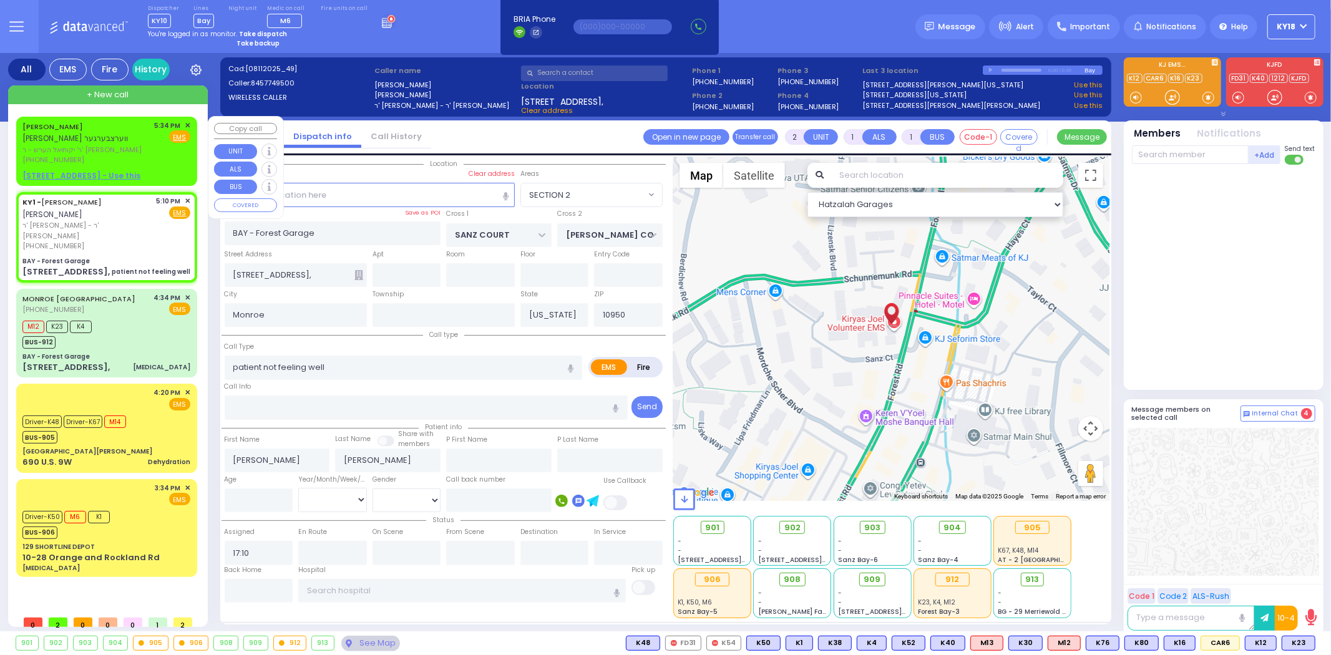
select select
type input "17:34"
select select "Hatzalah Garages"
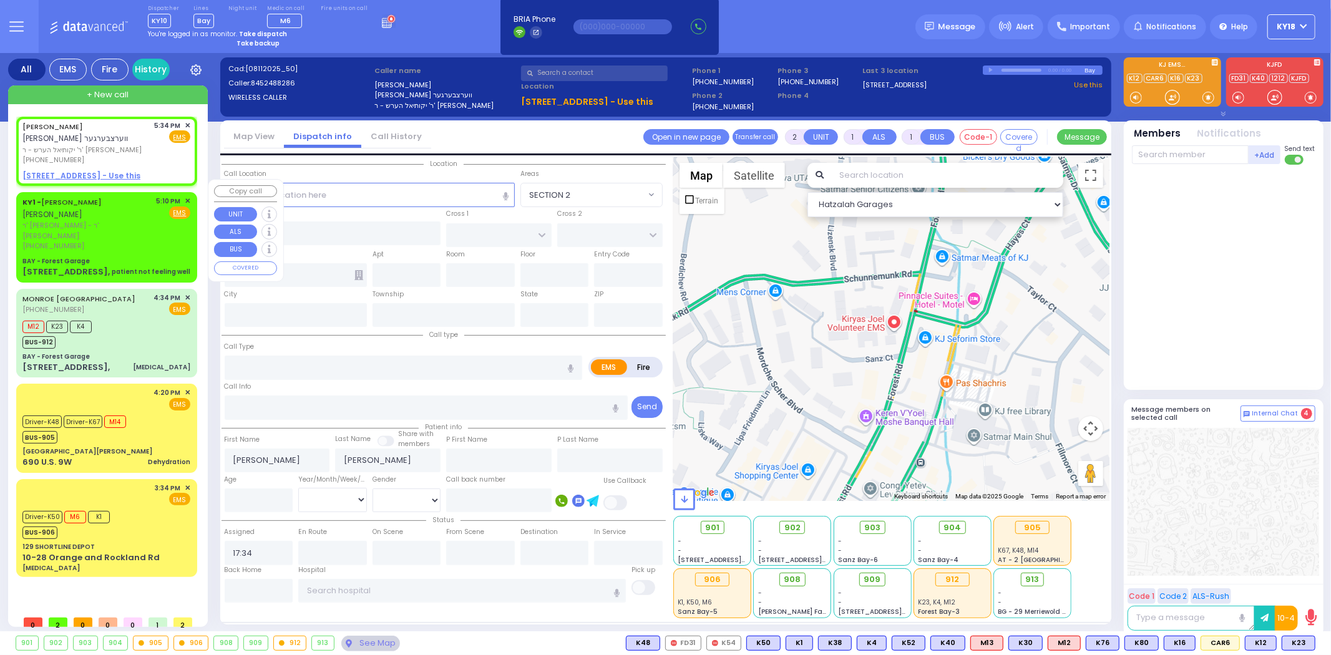
click at [144, 241] on div "[PHONE_NUMBER]" at bounding box center [87, 246] width 130 height 11
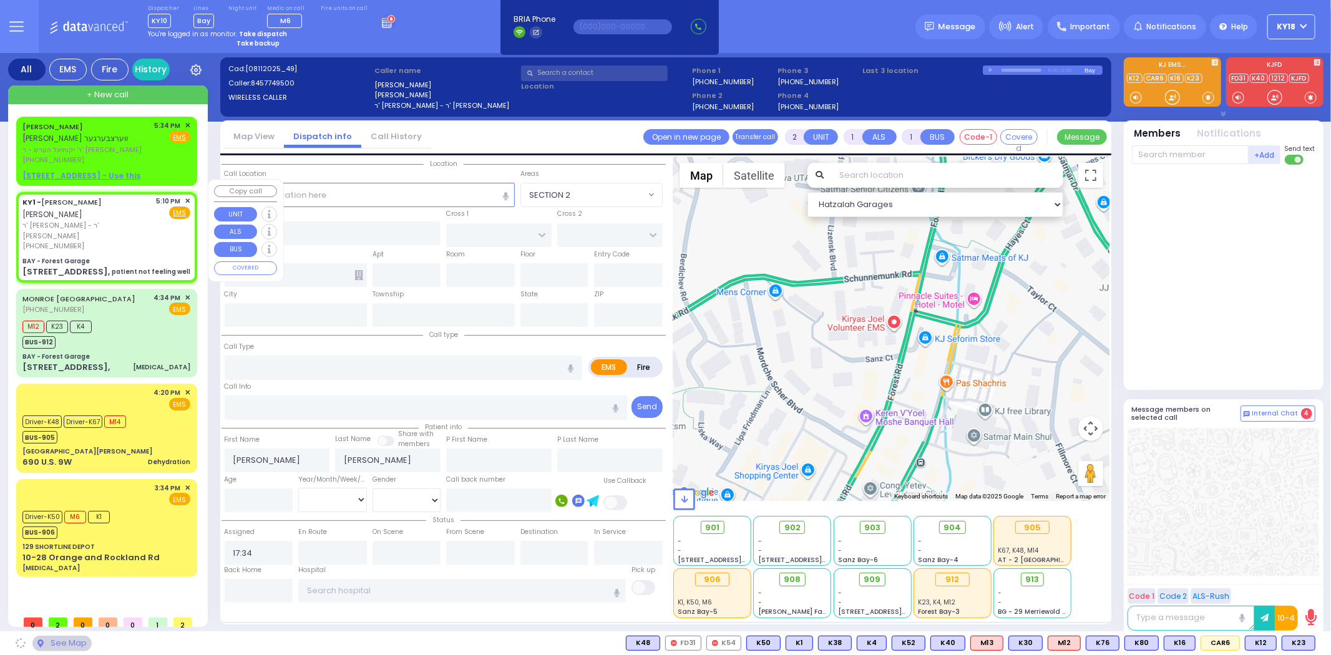
select select
type input "patient not feeling well"
radio input "true"
type input "[PERSON_NAME]"
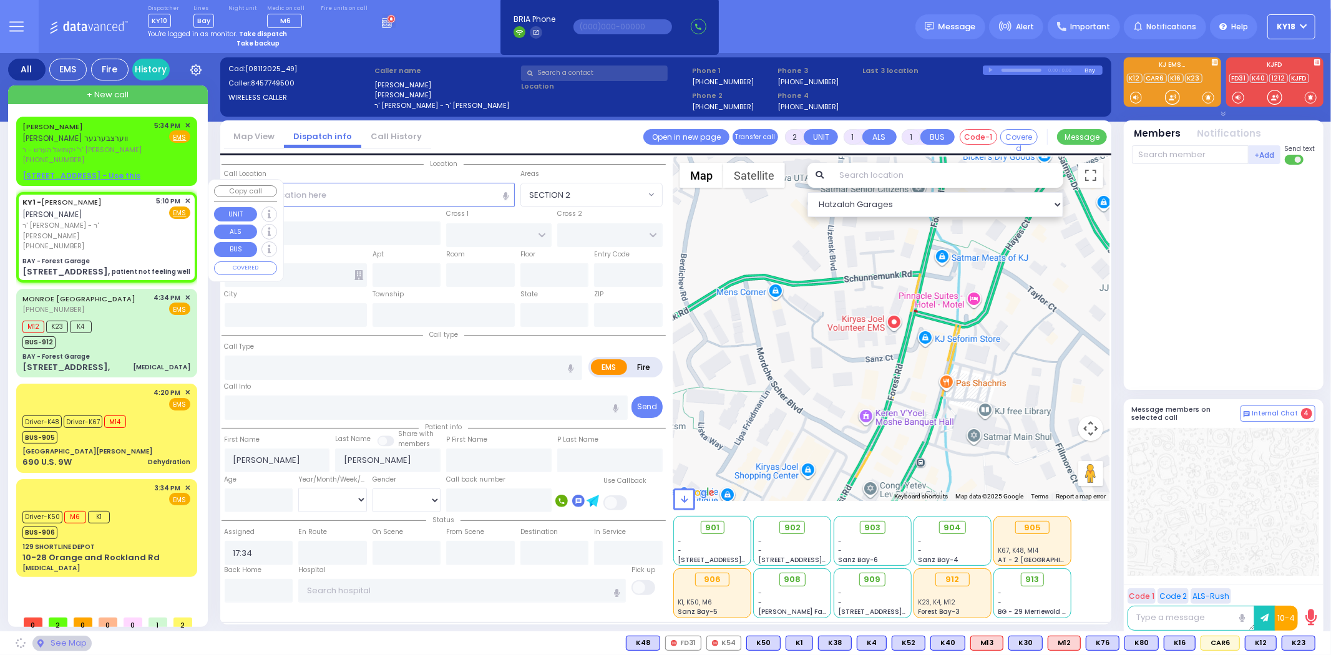
select select
type input "17:10"
select select "Hatzalah Garages"
type input "BAY - Forest Garage"
type input "SANZ COURT"
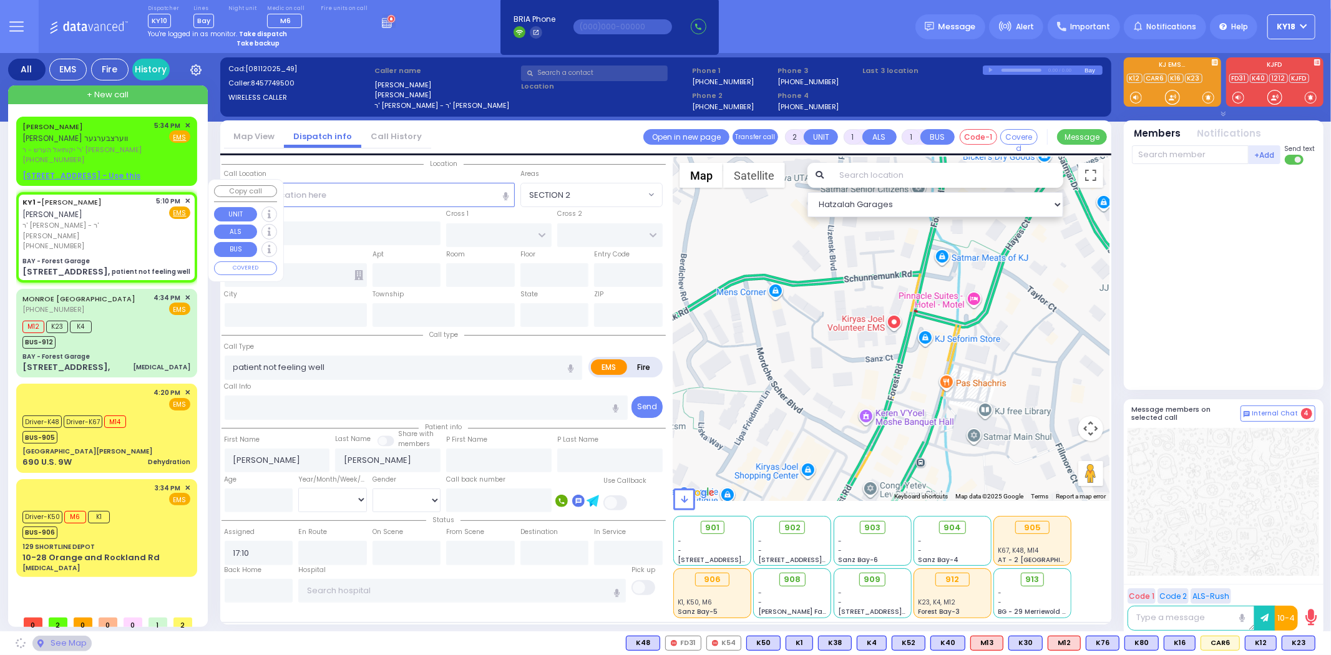
type input "[PERSON_NAME] COURT"
type input "[STREET_ADDRESS],"
type input "Monroe"
type input "[US_STATE]"
type input "10950"
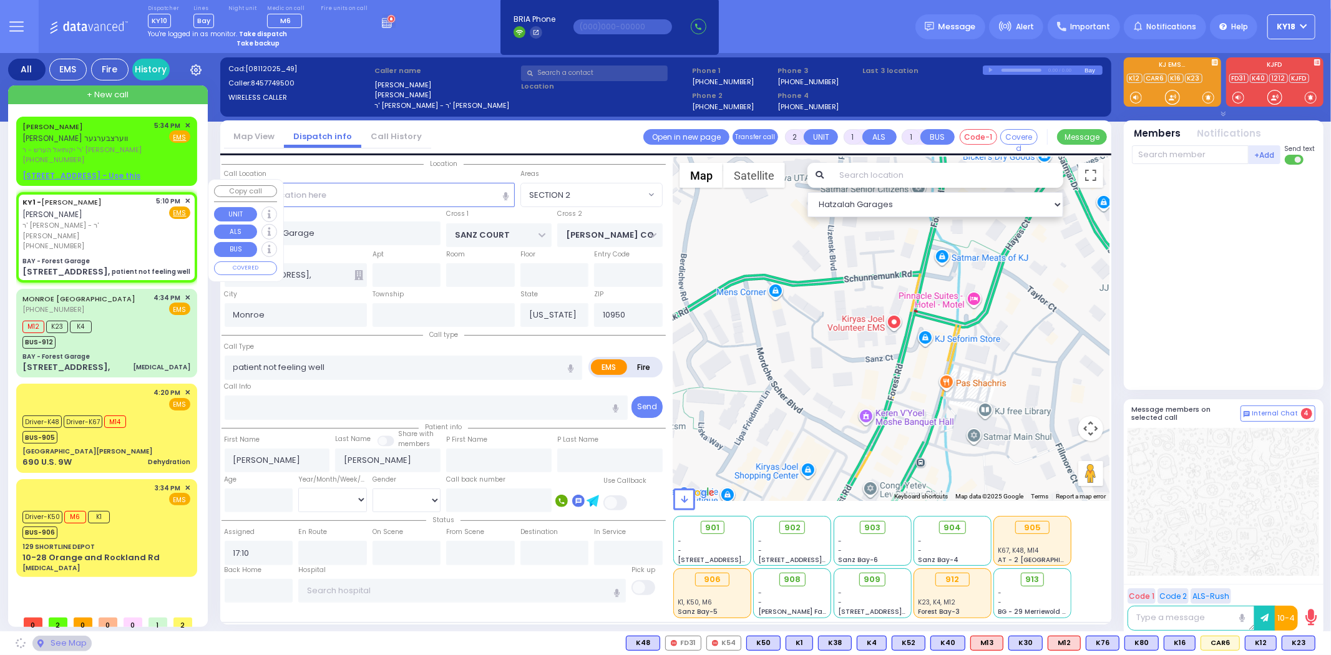
select select "SECTION 2"
